Goal: Information Seeking & Learning: Understand process/instructions

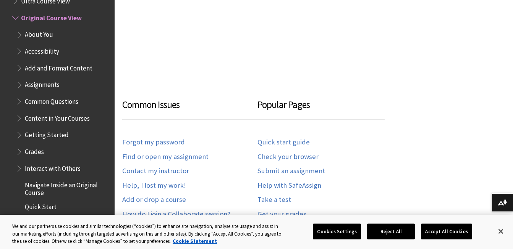
scroll to position [421, 0]
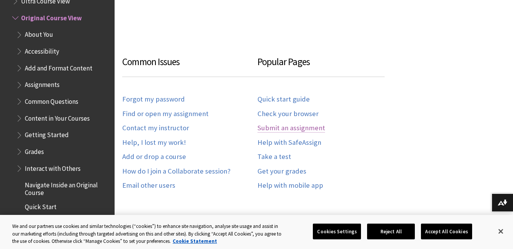
click at [314, 123] on link "Submit an assignment" at bounding box center [292, 127] width 68 height 9
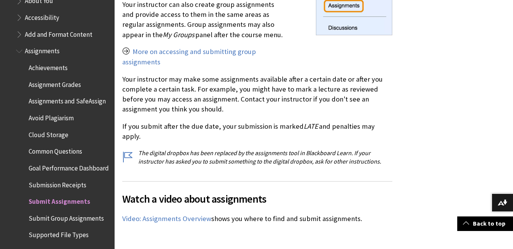
scroll to position [901, 0]
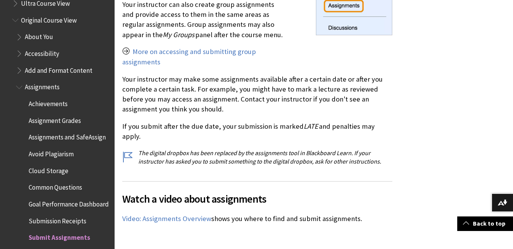
click at [44, 136] on span "Assignments and SafeAssign" at bounding box center [67, 136] width 77 height 10
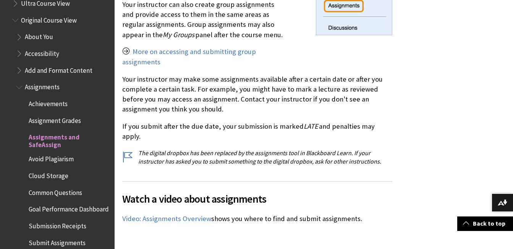
scroll to position [872, 0]
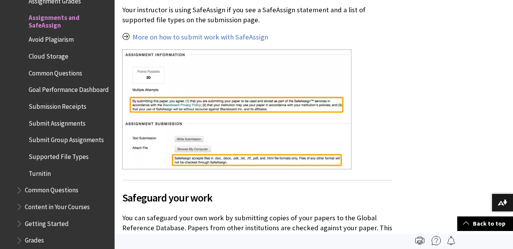
scroll to position [382, 0]
